Goal: Task Accomplishment & Management: Manage account settings

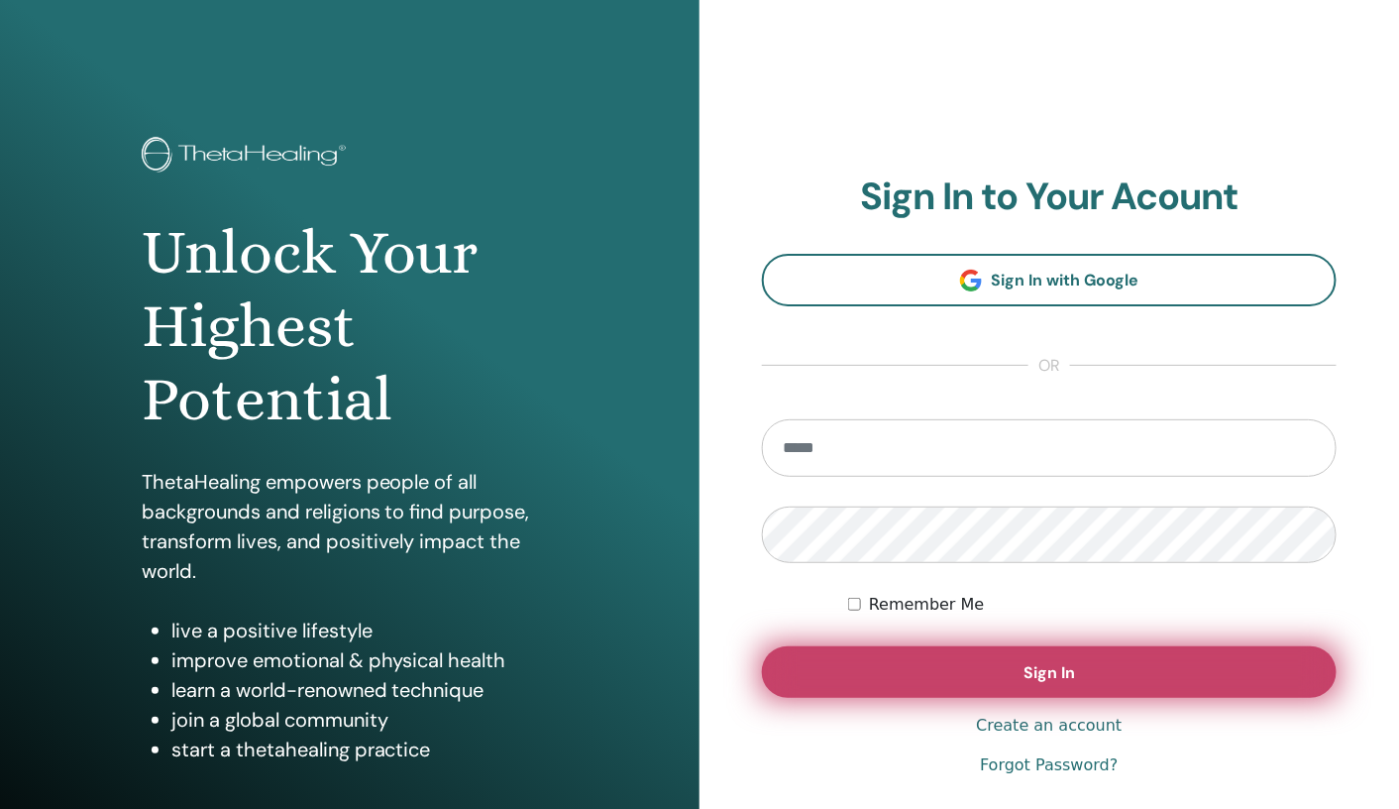
type input "**********"
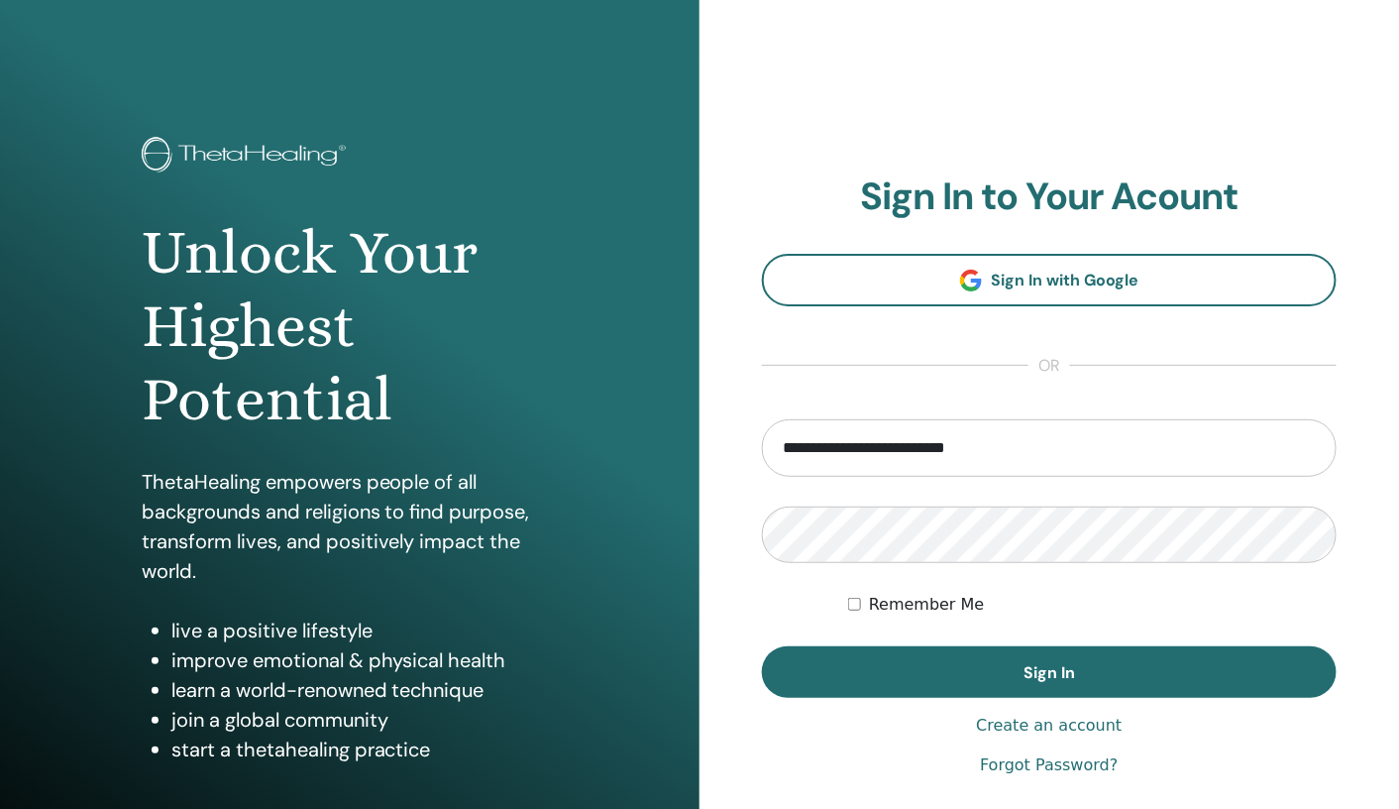
drag, startPoint x: 1027, startPoint y: 677, endPoint x: 793, endPoint y: 61, distance: 658.3
click at [793, 61] on div "**********" at bounding box center [1050, 475] width 700 height 951
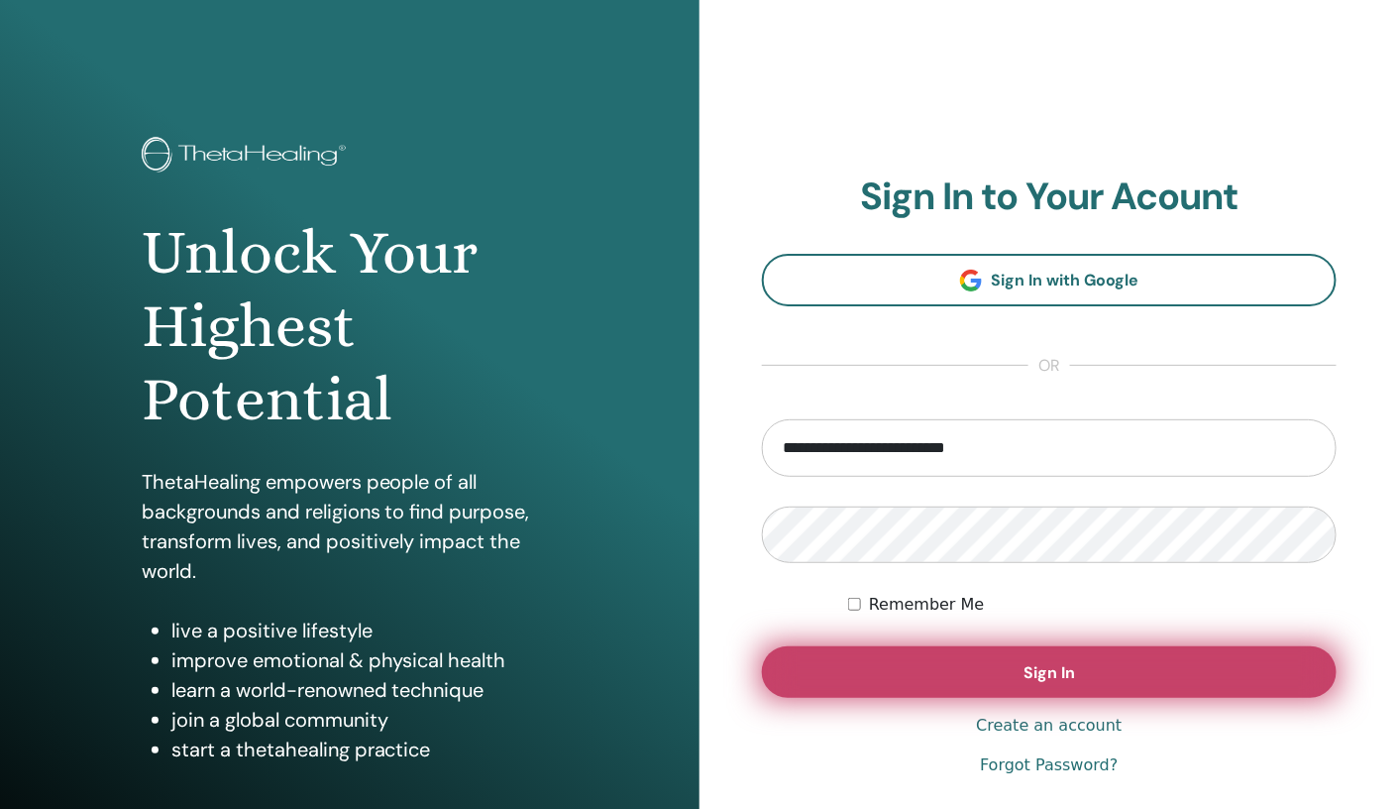
drag, startPoint x: 920, startPoint y: 660, endPoint x: 895, endPoint y: 670, distance: 26.7
click at [895, 670] on button "Sign In" at bounding box center [1049, 672] width 575 height 52
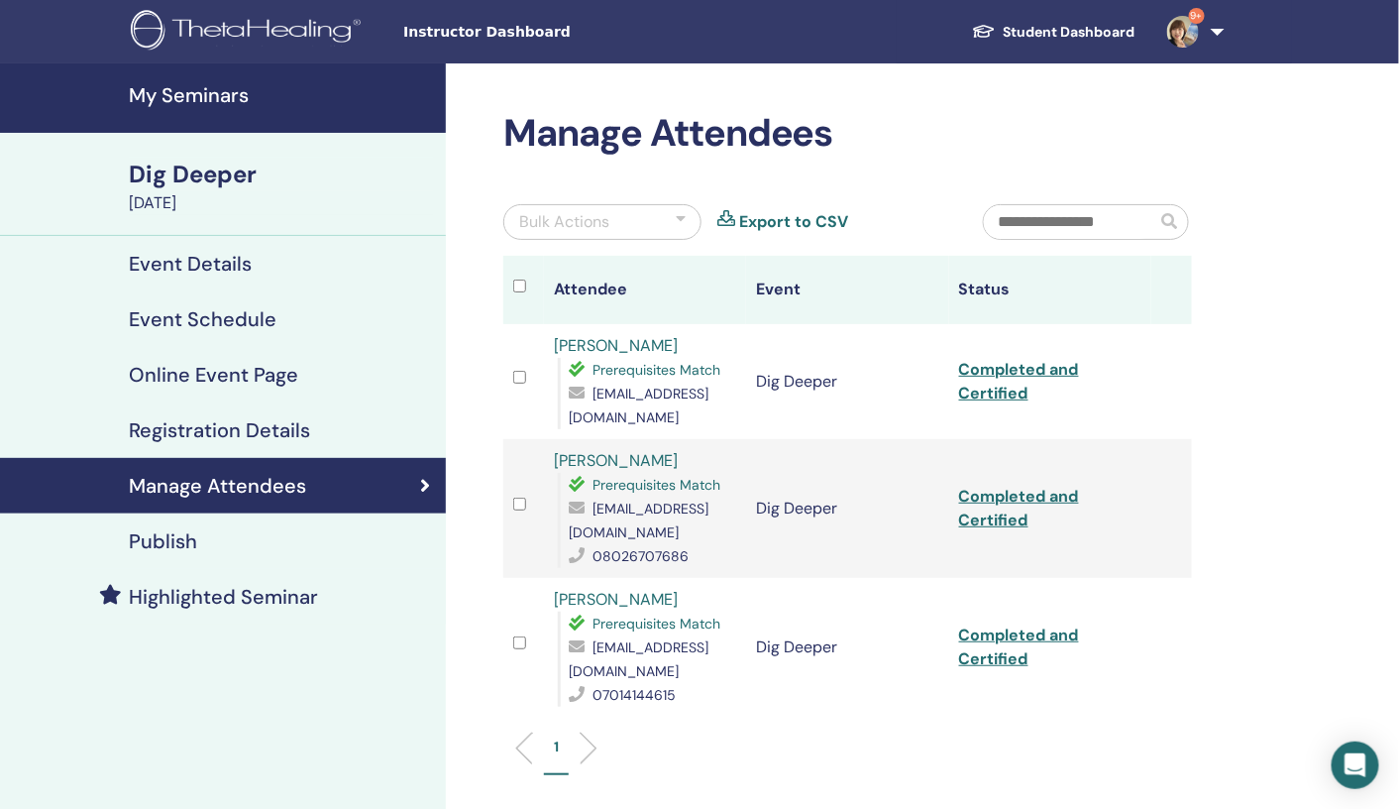
click at [223, 91] on h4 "My Seminars" at bounding box center [281, 95] width 305 height 24
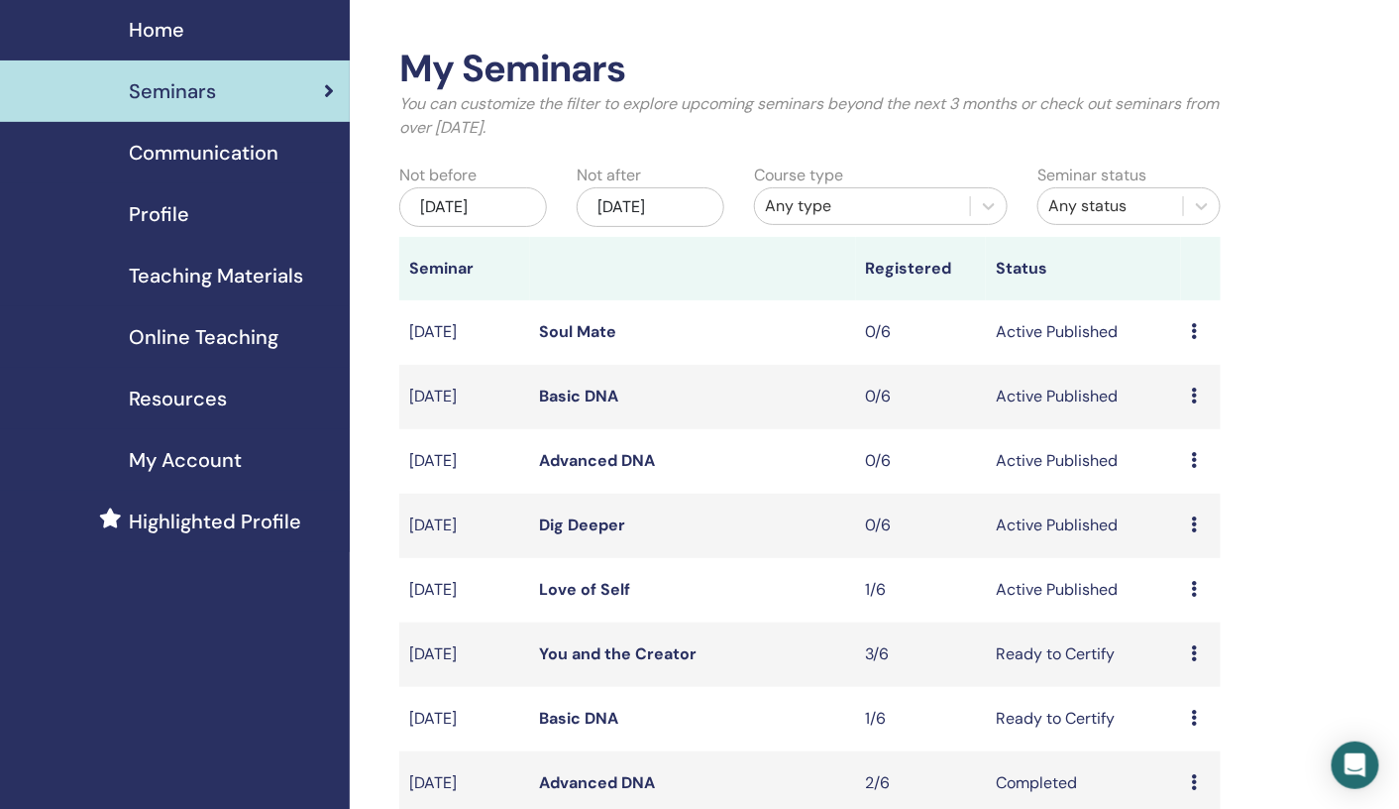
scroll to position [85, 0]
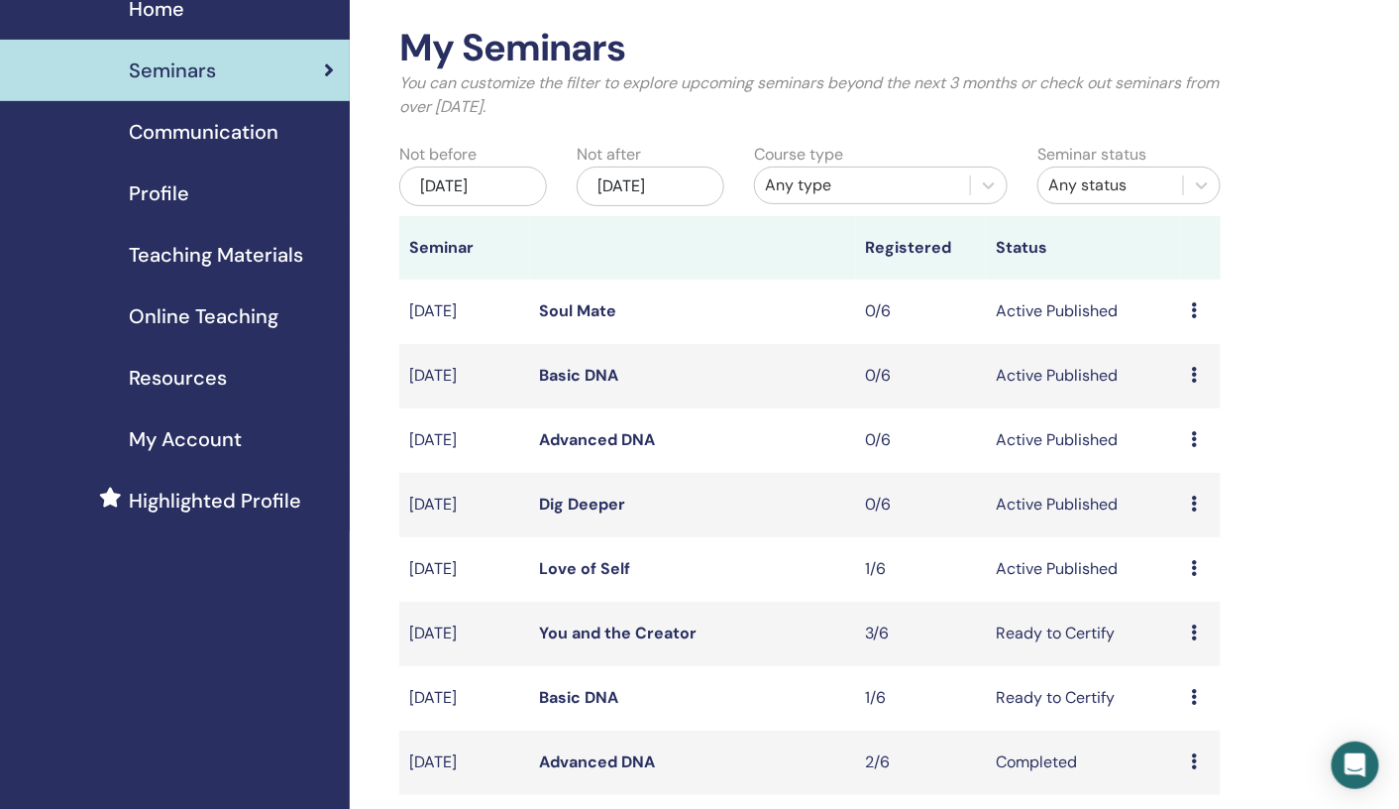
drag, startPoint x: 1196, startPoint y: 566, endPoint x: 765, endPoint y: 413, distance: 457.3
drag, startPoint x: 765, startPoint y: 413, endPoint x: 1193, endPoint y: 573, distance: 456.9
drag, startPoint x: 1193, startPoint y: 573, endPoint x: 747, endPoint y: 436, distance: 466.4
click at [747, 436] on td "Advanced DNA" at bounding box center [693, 440] width 326 height 64
click at [1194, 571] on icon at bounding box center [1194, 568] width 6 height 16
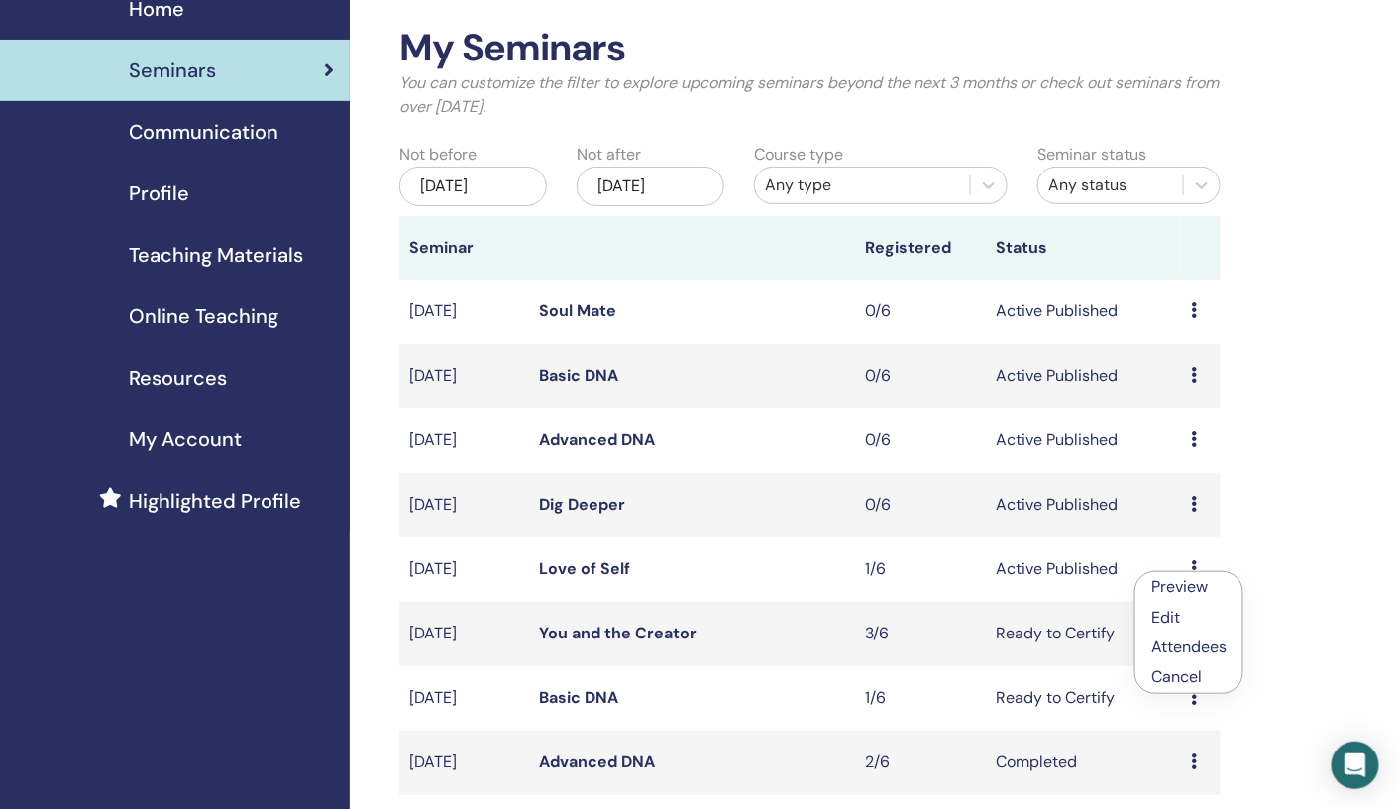
click at [1180, 586] on link "Preview" at bounding box center [1180, 586] width 56 height 21
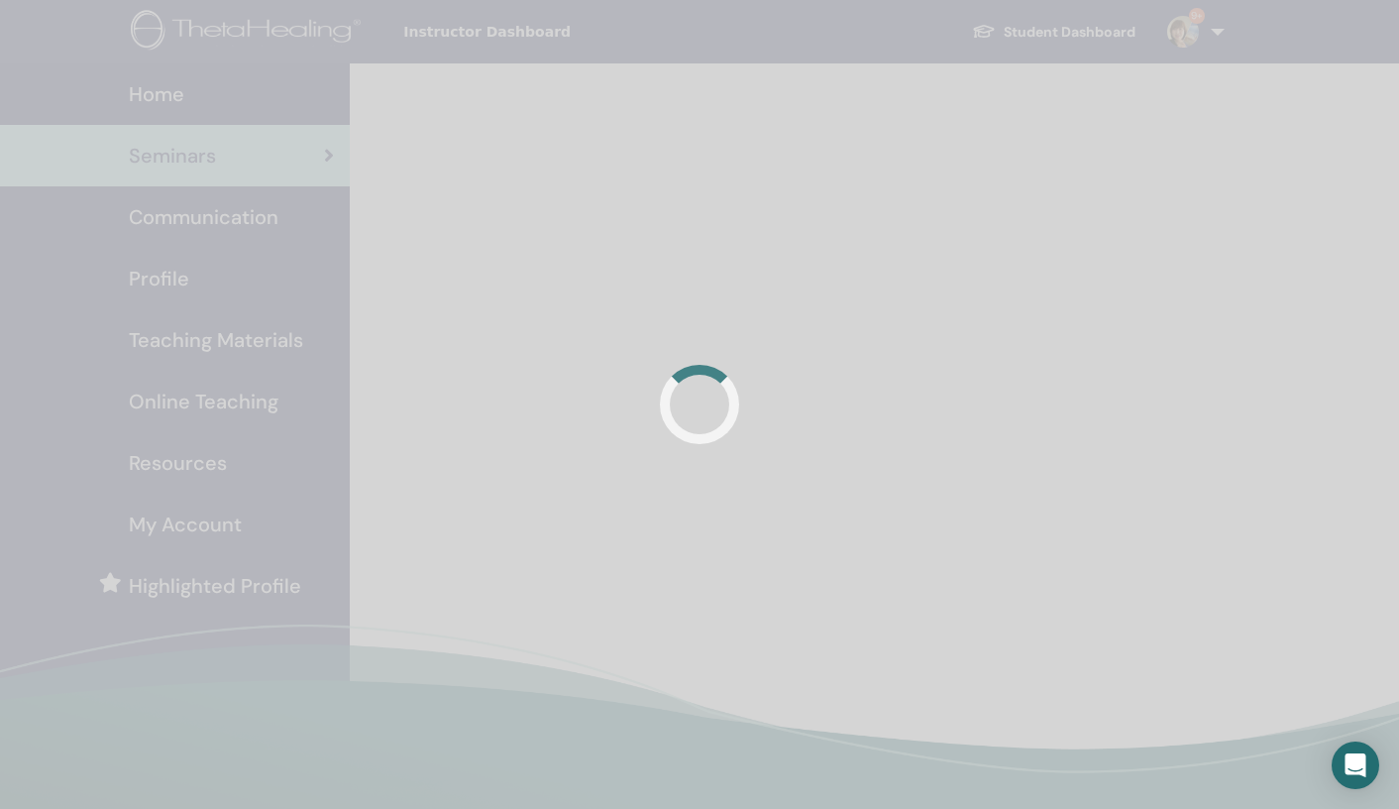
scroll to position [83, 0]
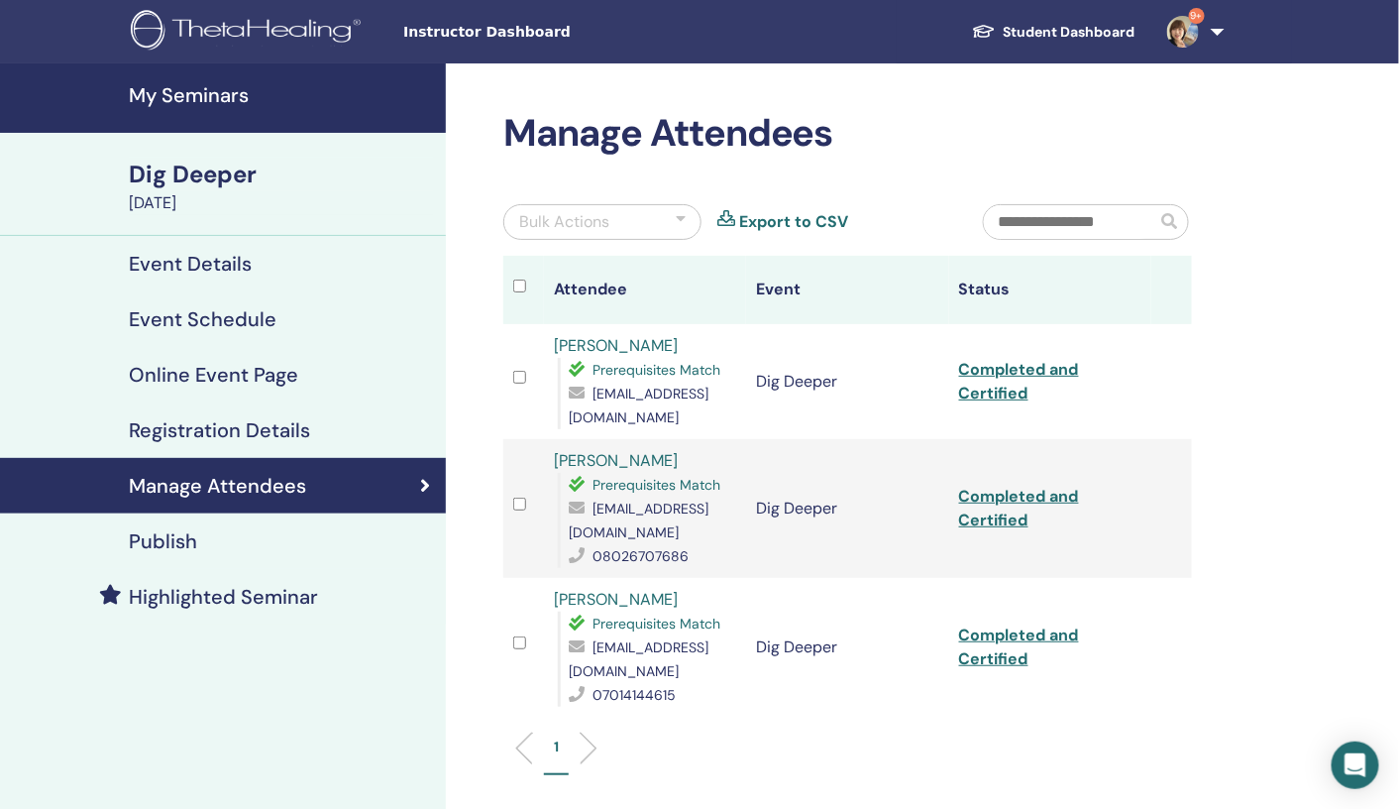
click at [180, 97] on h4 "My Seminars" at bounding box center [281, 95] width 305 height 24
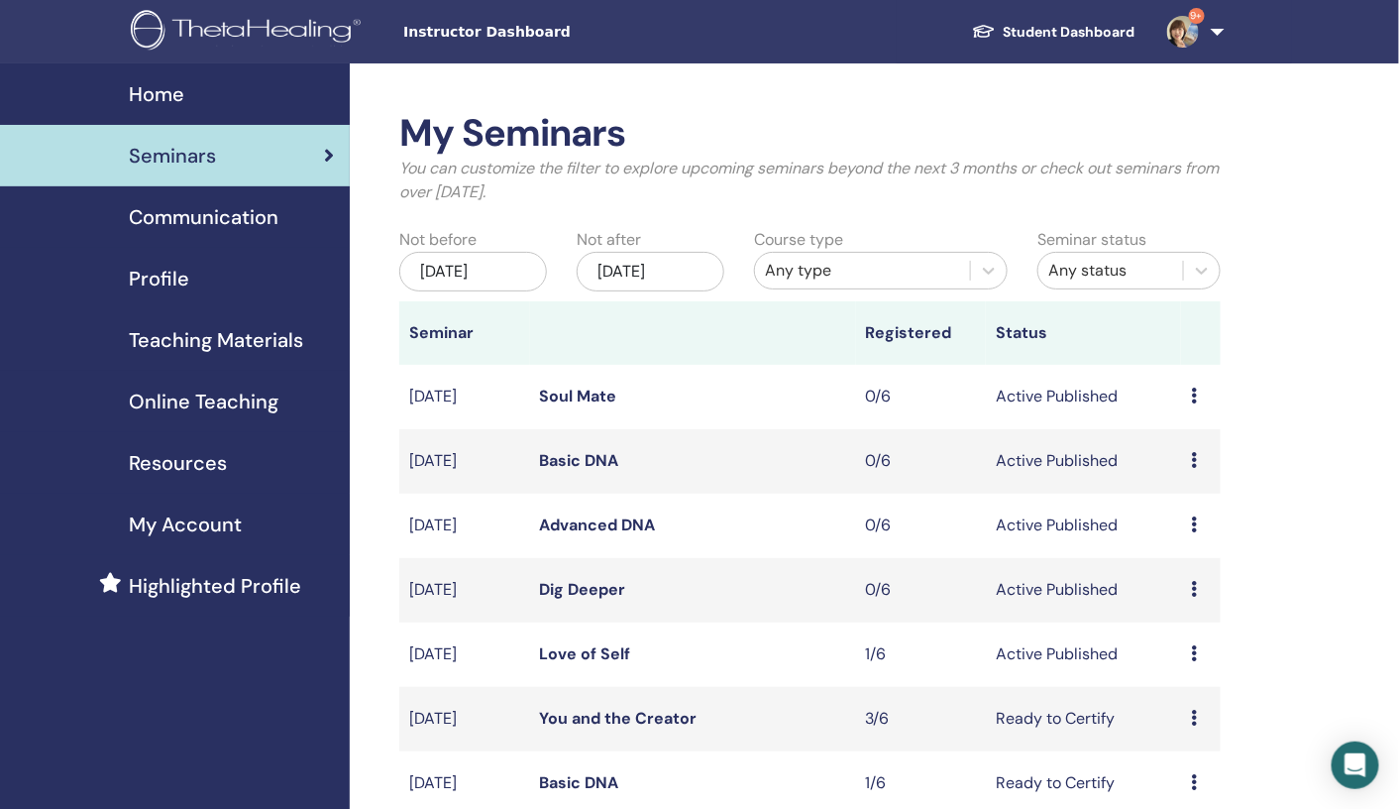
click at [1120, 707] on td "Ready to Certify" at bounding box center [1083, 719] width 195 height 64
click at [1194, 654] on icon at bounding box center [1194, 653] width 6 height 16
click at [1184, 725] on link "Attendees" at bounding box center [1189, 729] width 75 height 21
